Goal: Task Accomplishment & Management: Use online tool/utility

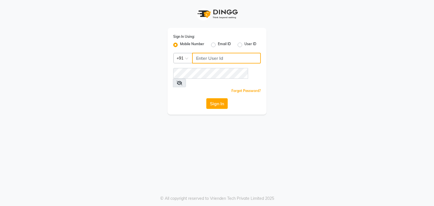
click at [199, 59] on input "Username" at bounding box center [226, 58] width 69 height 11
type input "7889221145"
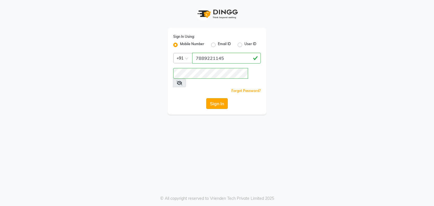
click at [225, 98] on button "Sign In" at bounding box center [216, 103] width 21 height 11
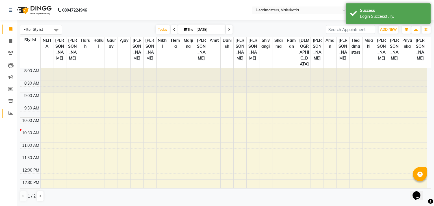
click at [11, 114] on icon at bounding box center [10, 113] width 4 height 4
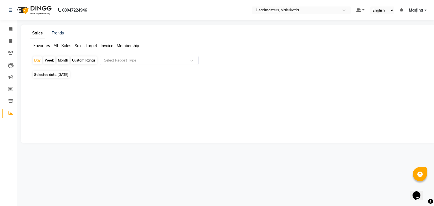
click at [68, 76] on span "[DATE]" at bounding box center [62, 75] width 11 height 4
select select "9"
select select "2025"
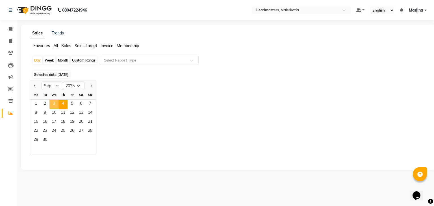
click at [54, 104] on span "3" at bounding box center [53, 104] width 9 height 9
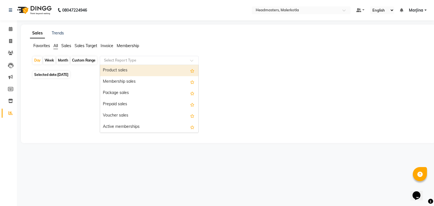
drag, startPoint x: 121, startPoint y: 61, endPoint x: 115, endPoint y: 72, distance: 12.2
click at [115, 65] on ng-select "Select Report Type Product sales Membership sales Package sales Prepaid sales V…" at bounding box center [149, 60] width 99 height 9
click at [115, 72] on div "Product sales" at bounding box center [149, 70] width 98 height 11
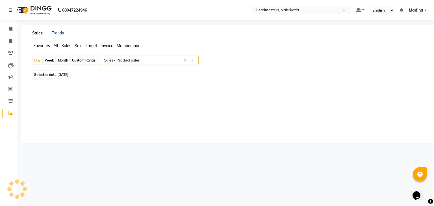
select select "csv"
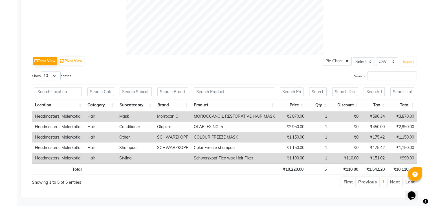
scroll to position [235, 0]
